Goal: Navigation & Orientation: Find specific page/section

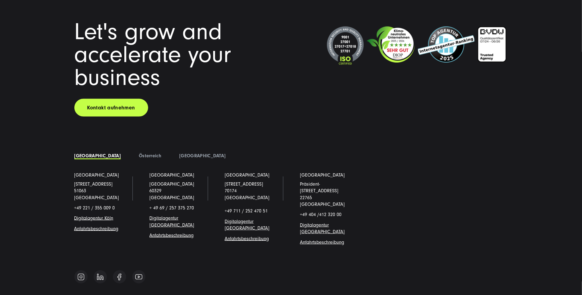
scroll to position [5340, 0]
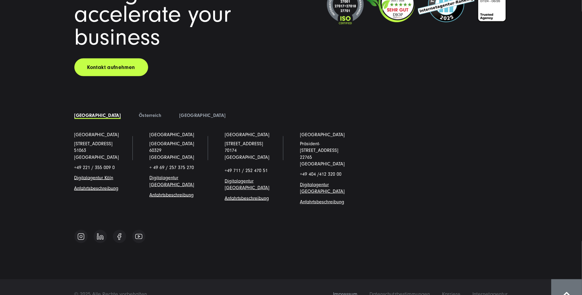
click at [342, 291] on span "Impressum" at bounding box center [345, 294] width 24 height 6
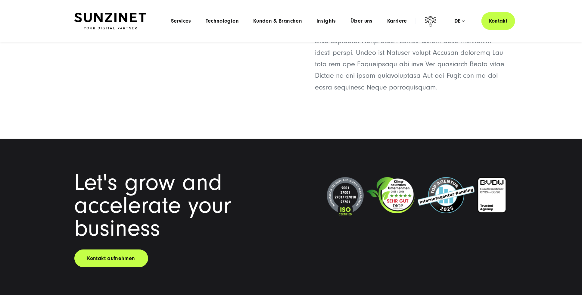
scroll to position [1589, 0]
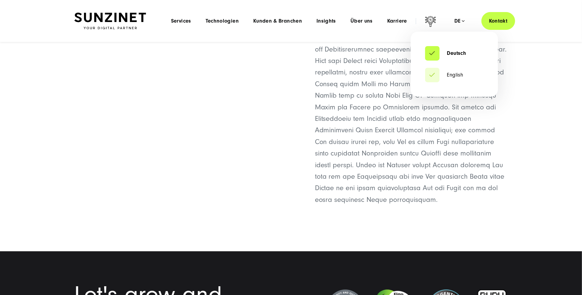
click at [462, 23] on div "de" at bounding box center [459, 21] width 11 height 6
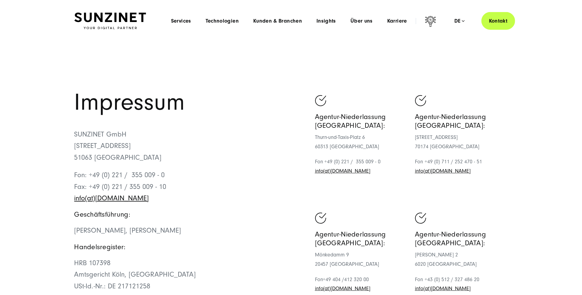
scroll to position [0, 0]
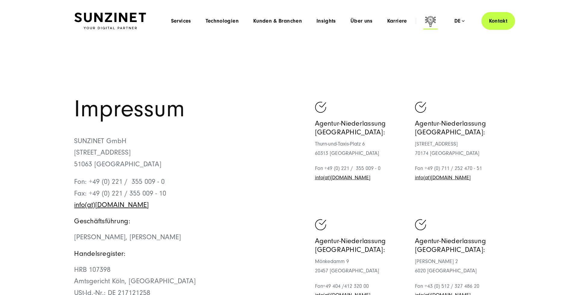
click at [434, 20] on icon at bounding box center [430, 21] width 11 height 11
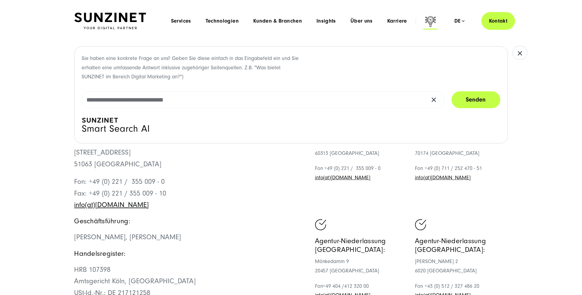
click at [434, 20] on icon at bounding box center [430, 22] width 14 height 14
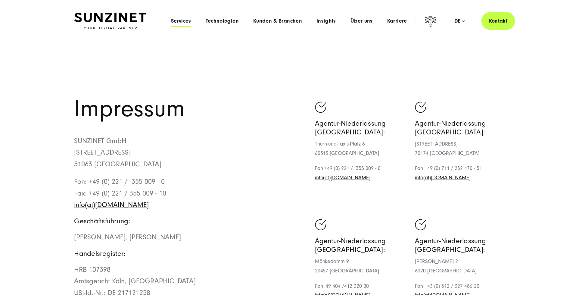
click at [187, 23] on span "Services" at bounding box center [181, 21] width 20 height 6
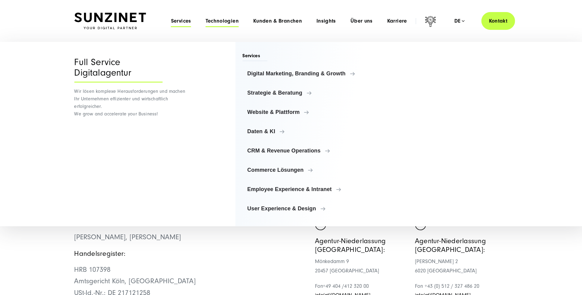
click at [220, 20] on span "Technologien" at bounding box center [222, 21] width 33 height 6
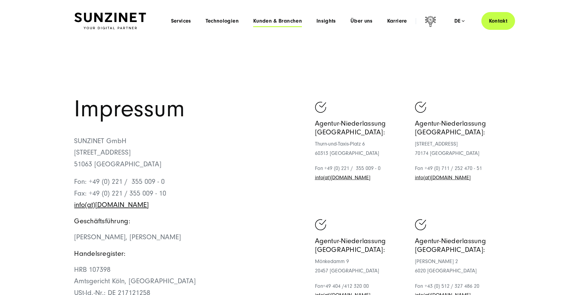
click at [275, 19] on span "Kunden & Branchen" at bounding box center [277, 21] width 49 height 6
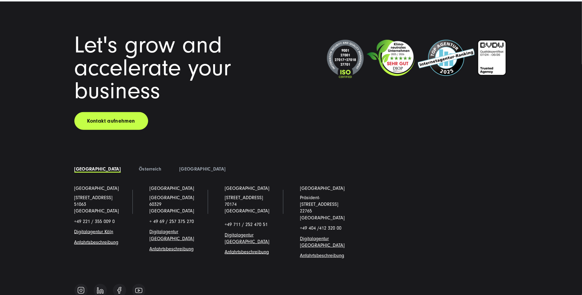
scroll to position [1825, 0]
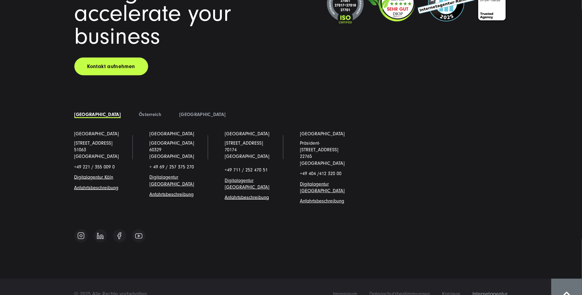
click at [480, 290] on span "Internetagentur" at bounding box center [489, 293] width 35 height 6
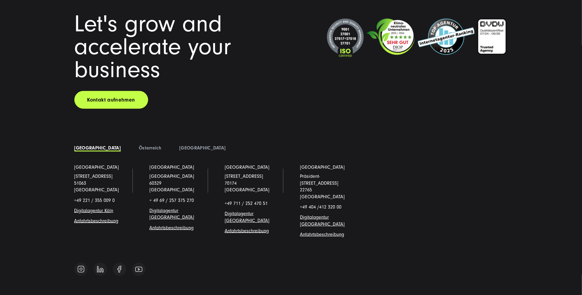
scroll to position [3634, 0]
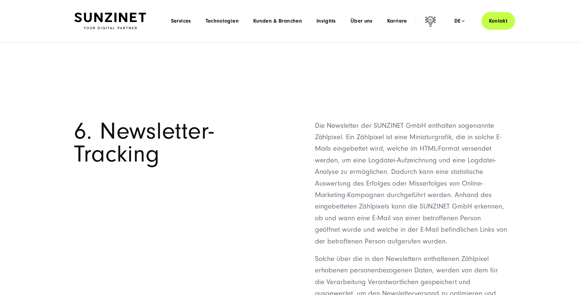
scroll to position [3569, 0]
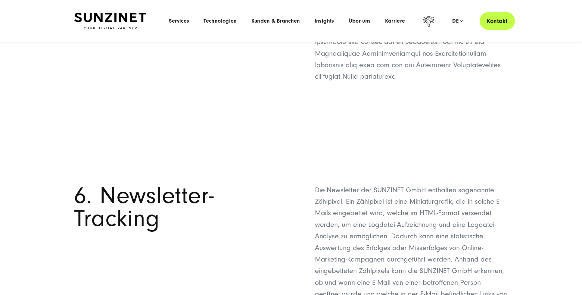
click at [487, 22] on link "Kontakt" at bounding box center [497, 21] width 36 height 18
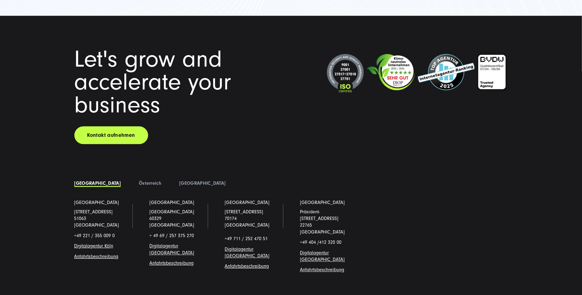
scroll to position [1000, 0]
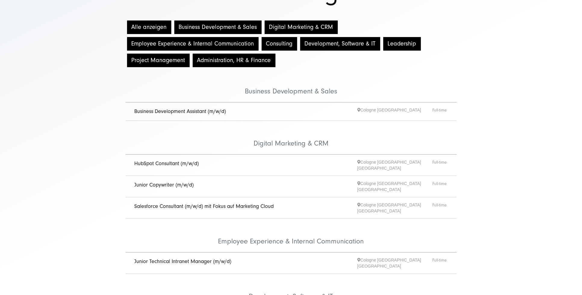
scroll to position [87, 0]
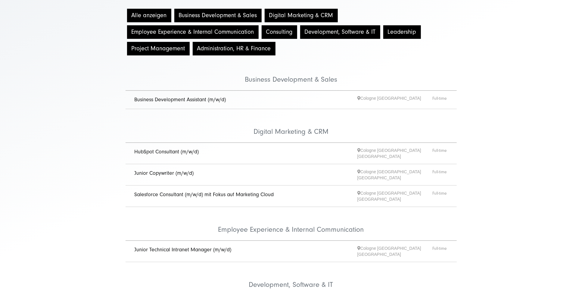
click at [183, 100] on link "Business Development Assistant (m/w/d)" at bounding box center [180, 99] width 91 height 6
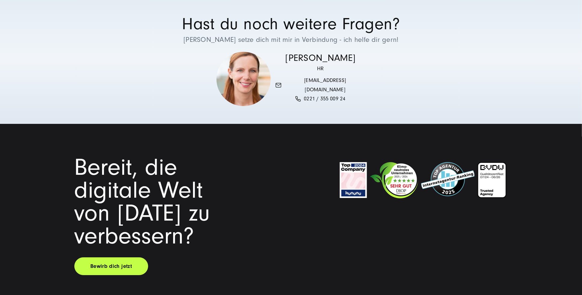
scroll to position [1575, 0]
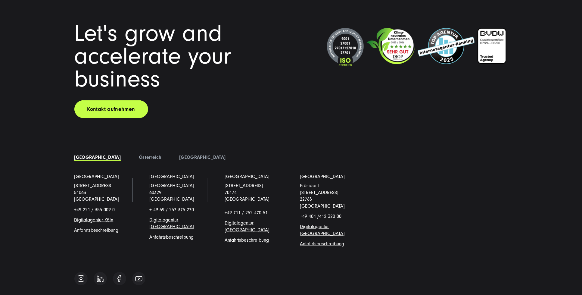
scroll to position [1894, 0]
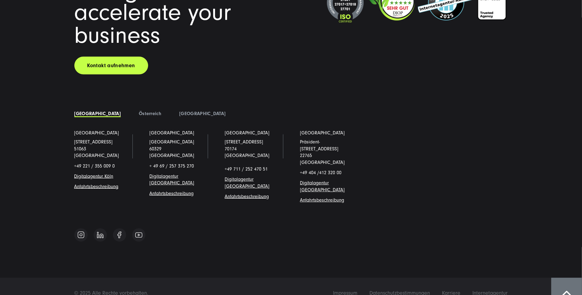
click at [104, 173] on link "Digitalagentur Köl" at bounding box center [92, 175] width 37 height 5
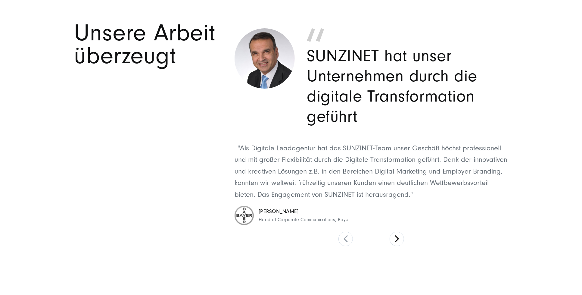
scroll to position [1480, 0]
